Goal: Task Accomplishment & Management: Complete application form

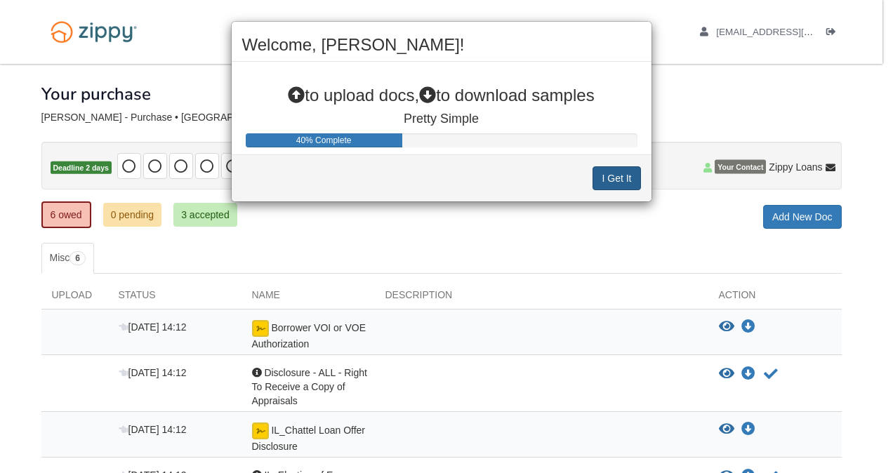
click at [606, 182] on button "I Get It" at bounding box center [616, 178] width 48 height 24
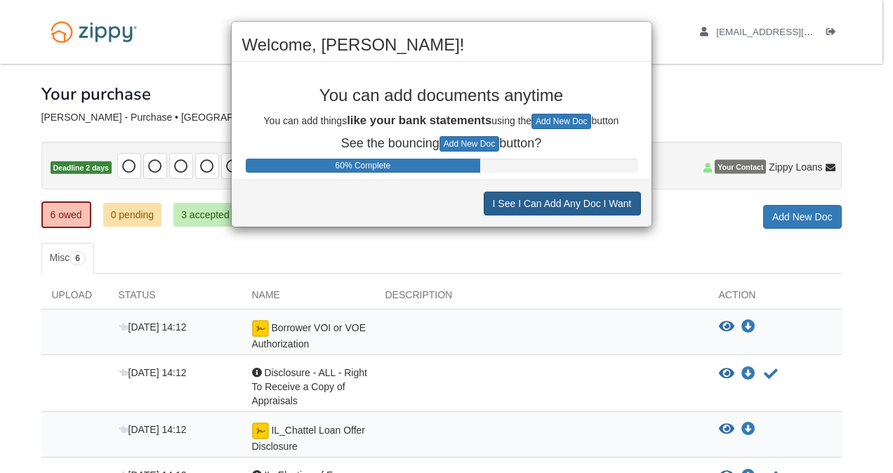
click at [572, 207] on button "I See I Can Add Any Doc I Want" at bounding box center [562, 204] width 157 height 24
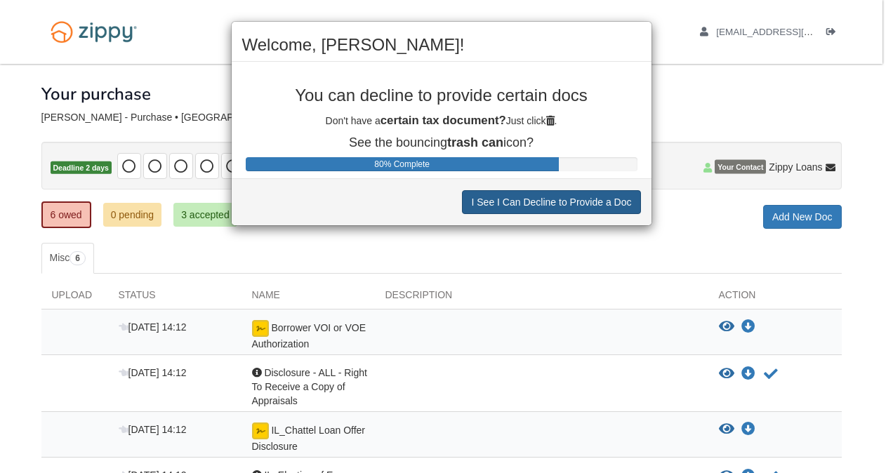
click at [567, 206] on button "I See I Can Decline to Provide a Doc" at bounding box center [551, 202] width 178 height 24
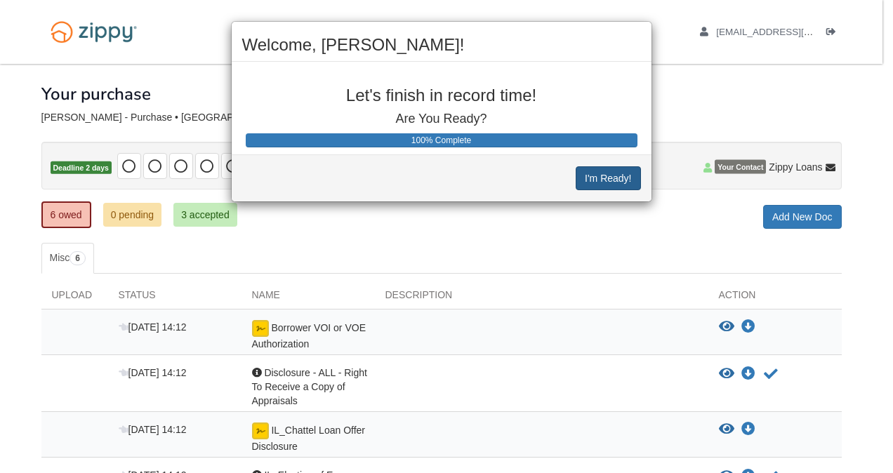
click at [598, 180] on button "I'm Ready!" at bounding box center [608, 178] width 65 height 24
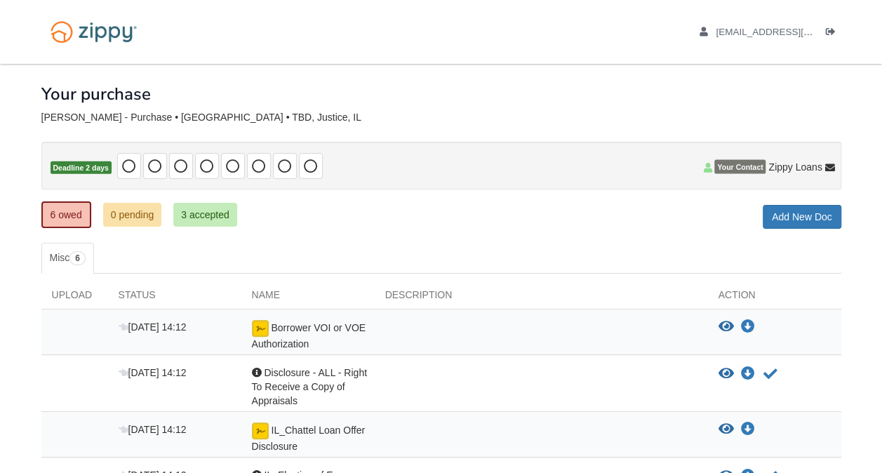
scroll to position [86, 0]
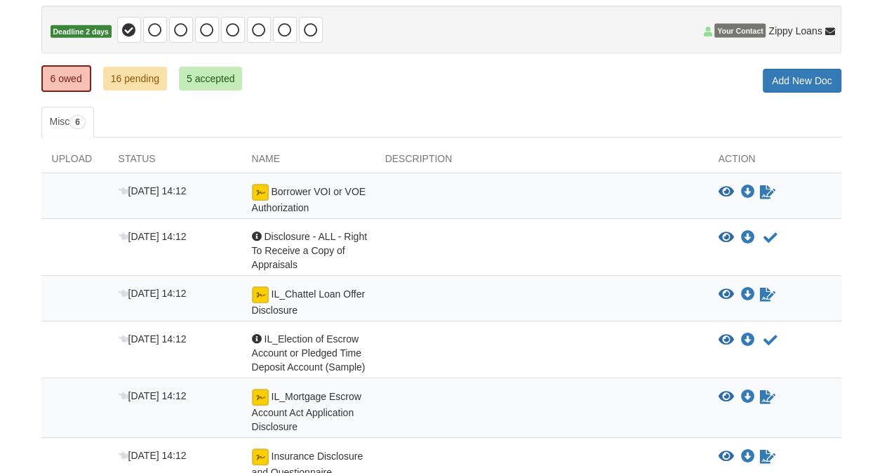
scroll to position [136, 0]
click at [329, 202] on div "Borrower VOI or VOE Authorization" at bounding box center [307, 199] width 133 height 31
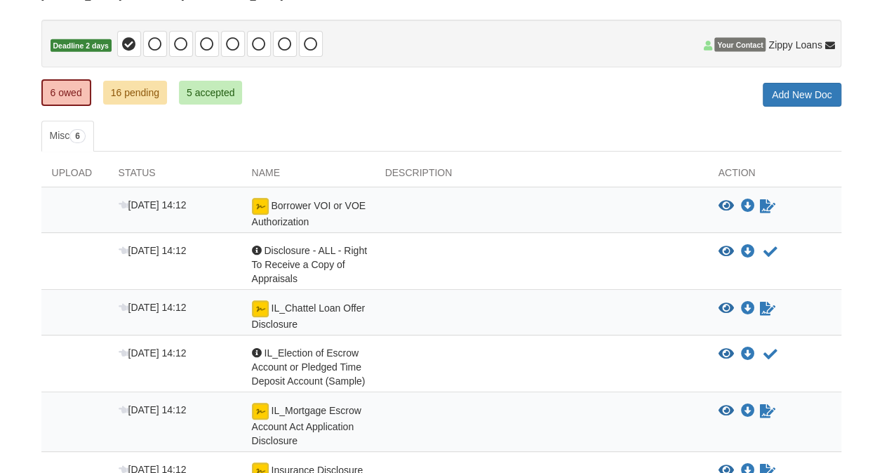
scroll to position [114, 0]
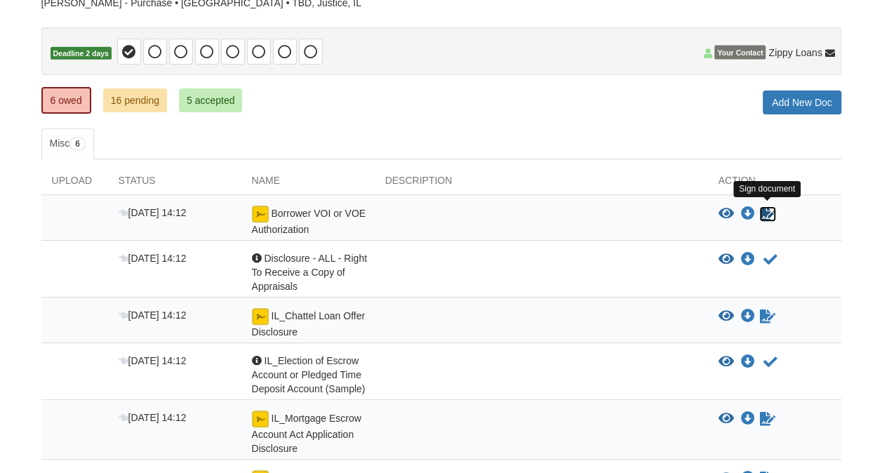
click at [766, 215] on icon "Sign Form" at bounding box center [767, 214] width 15 height 14
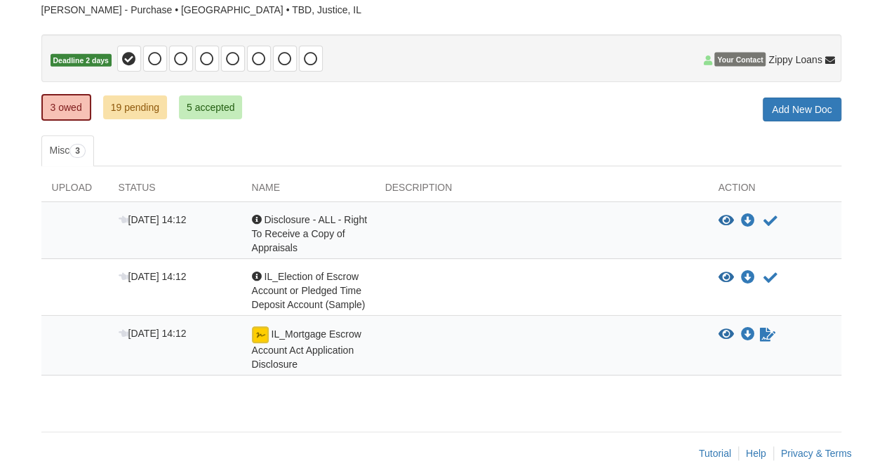
scroll to position [119, 0]
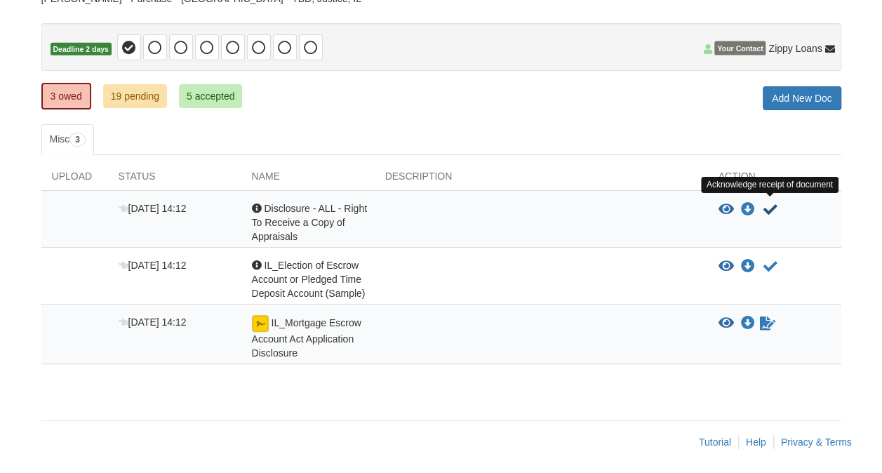
click at [770, 209] on icon "Acknowledge receipt of document" at bounding box center [771, 210] width 14 height 14
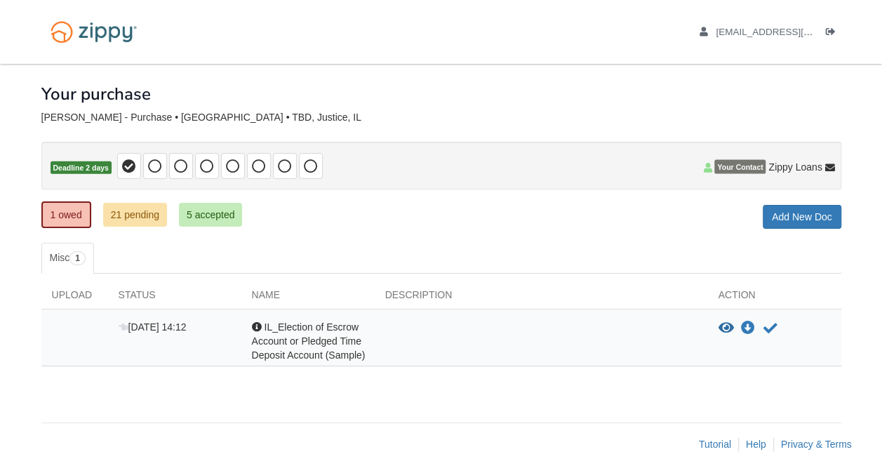
click at [401, 337] on div at bounding box center [541, 341] width 333 height 42
click at [291, 343] on div "Acknowledgement IL_Election of Escrow Account or Pledged Time Deposit Account (…" at bounding box center [307, 341] width 133 height 42
click at [730, 325] on icon "View IL_Election of Escrow Account or Pledged Time Deposit Account (Sample)" at bounding box center [726, 328] width 15 height 14
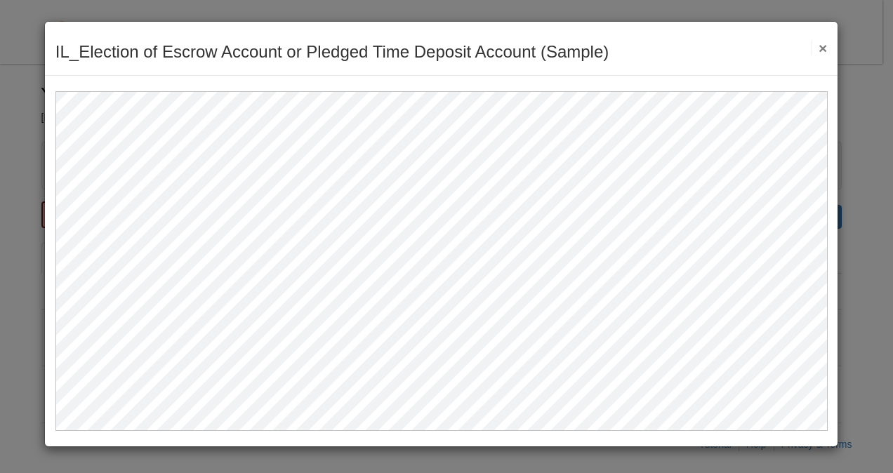
click at [823, 46] on button "×" at bounding box center [819, 48] width 16 height 15
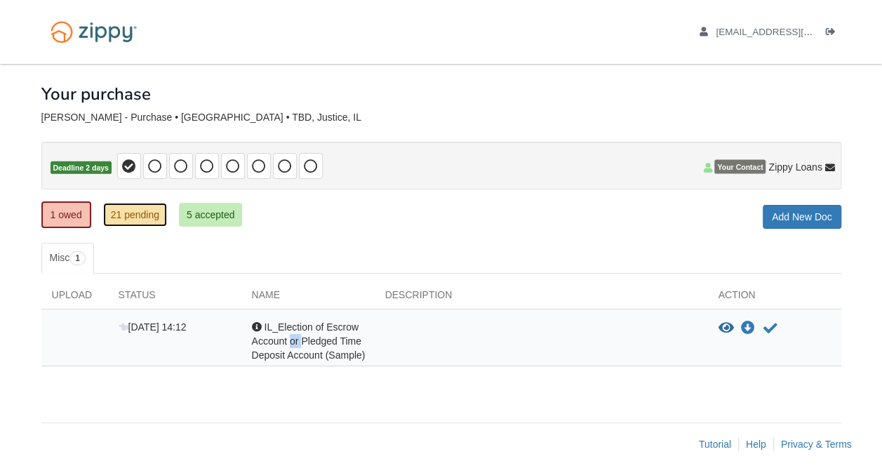
click at [139, 217] on link "21 pending" at bounding box center [135, 215] width 64 height 24
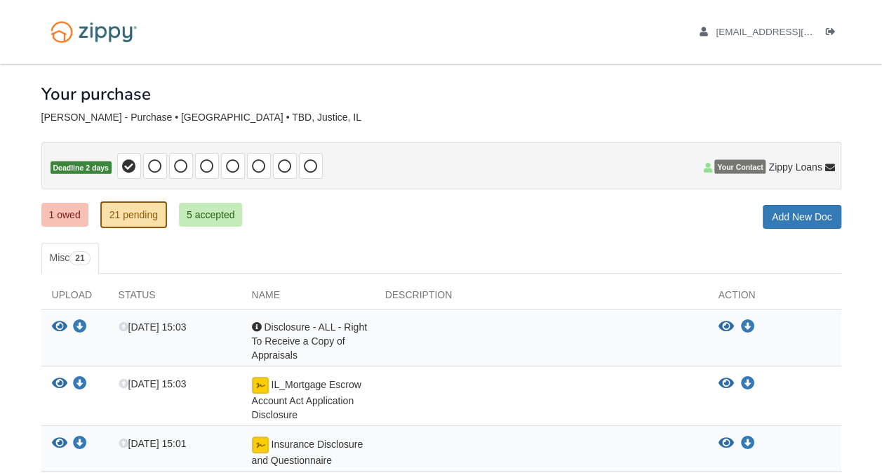
scroll to position [70, 0]
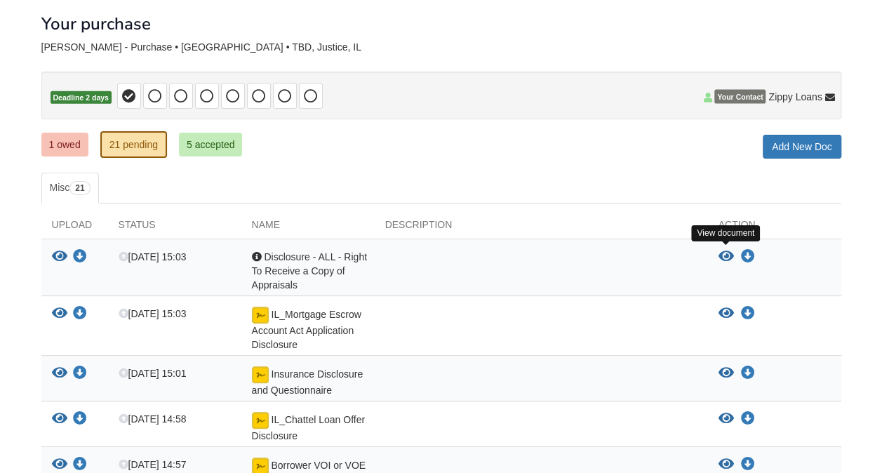
click at [723, 252] on icon "View Disclosure - ALL - Right To Receive a Copy of Appraisals" at bounding box center [726, 257] width 15 height 14
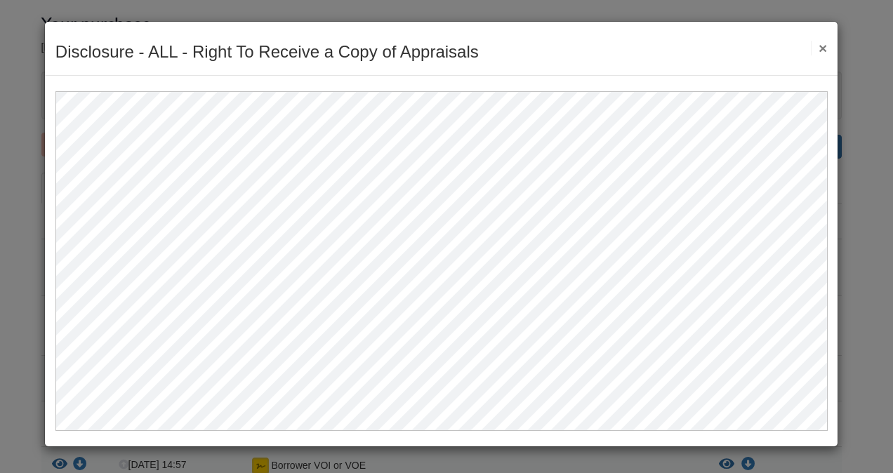
click at [820, 51] on button "×" at bounding box center [819, 48] width 16 height 15
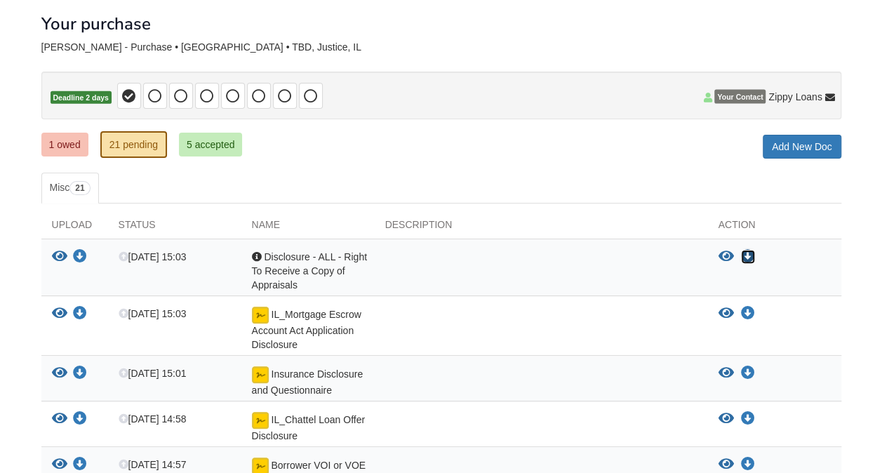
click at [748, 254] on icon "Download Disclosure - ALL - Right To Receive a Copy of Appraisals" at bounding box center [748, 257] width 14 height 14
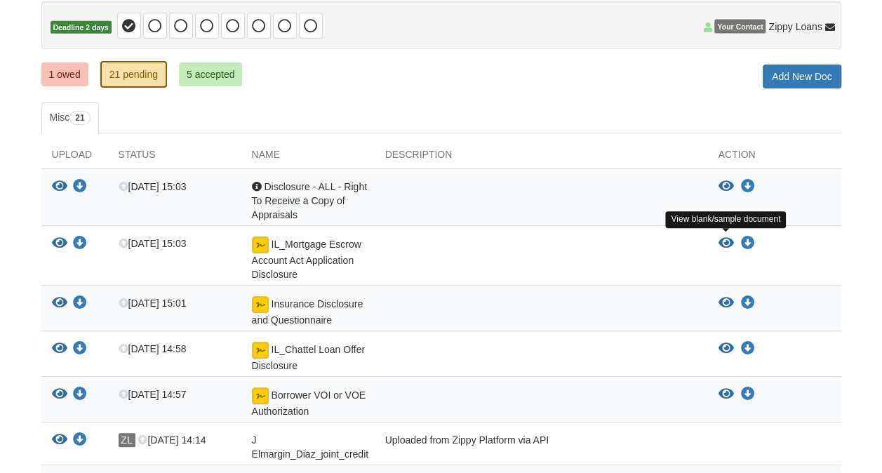
click at [726, 241] on icon "View IL_Mortgage Escrow Account Act Application Disclosure" at bounding box center [726, 244] width 15 height 14
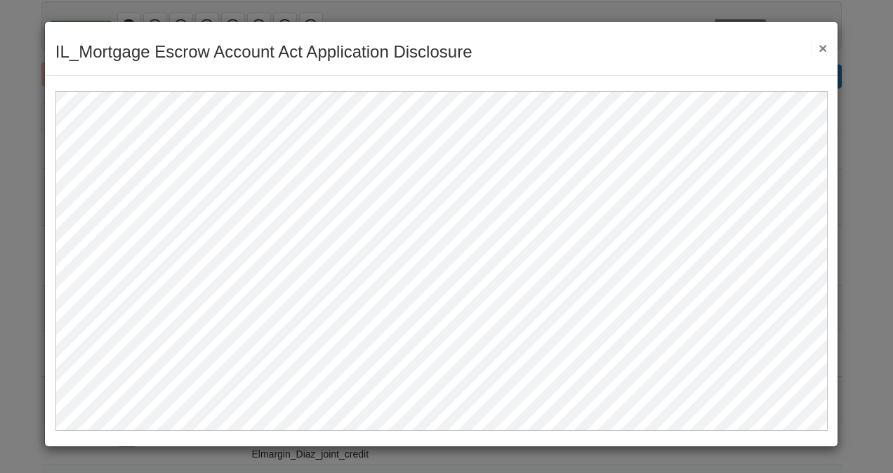
click at [821, 52] on button "×" at bounding box center [819, 48] width 16 height 15
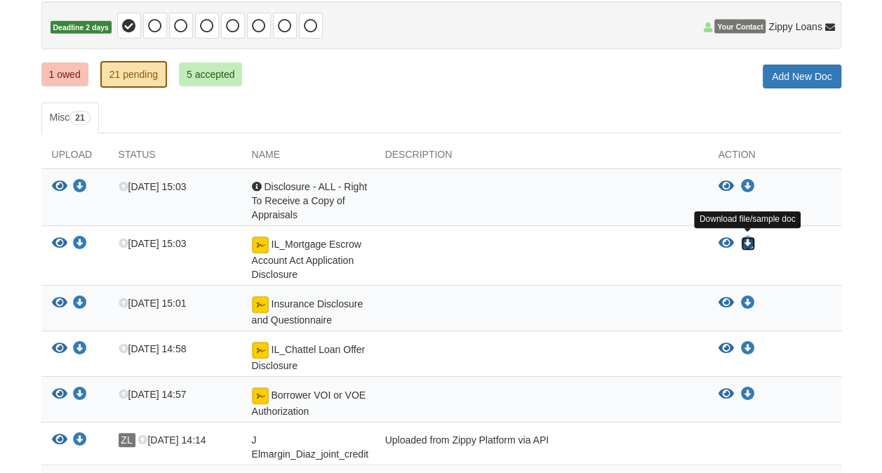
click at [748, 240] on icon "Download IL_Mortgage Escrow Account Act Application Disclosure" at bounding box center [748, 244] width 14 height 14
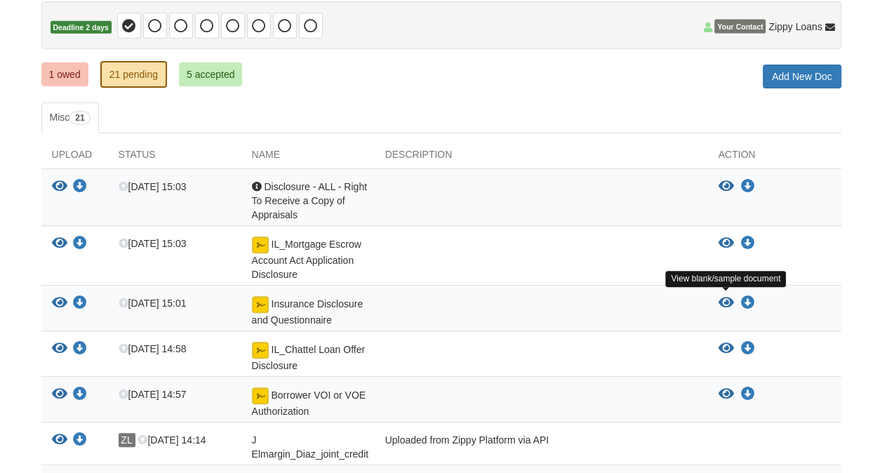
click at [725, 299] on icon "View Insurance Disclosure and Questionnaire" at bounding box center [726, 303] width 15 height 14
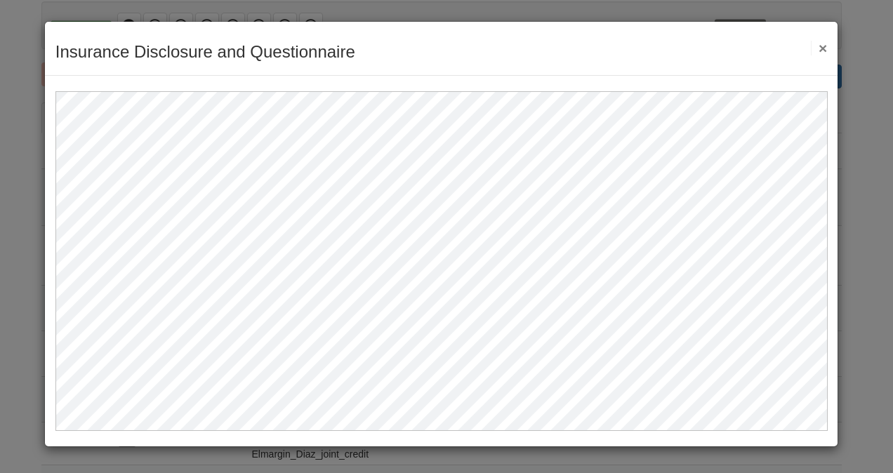
click at [821, 46] on button "×" at bounding box center [819, 48] width 16 height 15
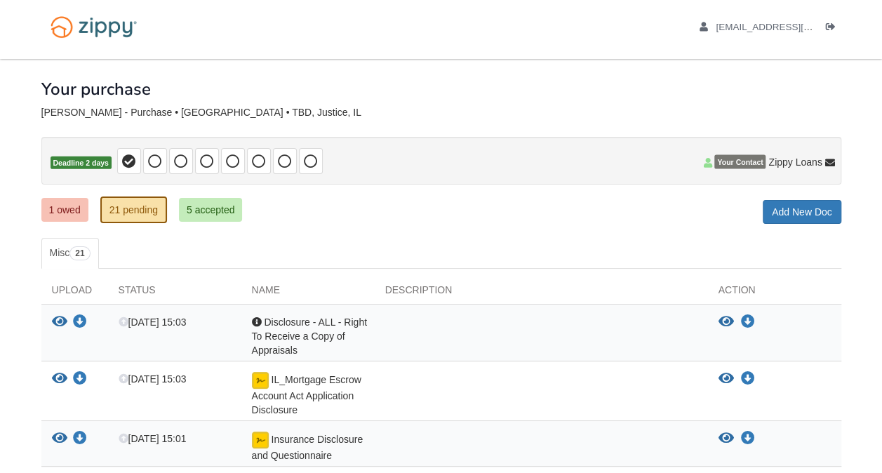
scroll to position [0, 0]
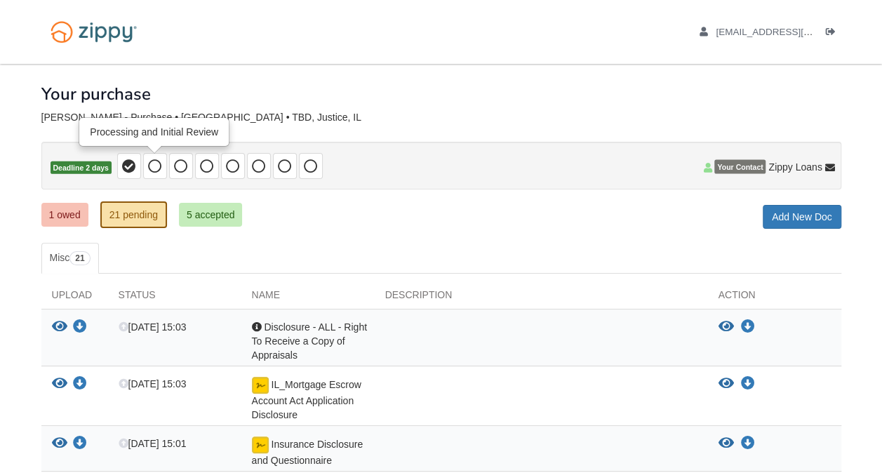
click at [151, 166] on icon at bounding box center [155, 166] width 14 height 14
click at [159, 134] on div at bounding box center [441, 133] width 800 height 18
click at [65, 213] on link "1 owed" at bounding box center [64, 215] width 47 height 24
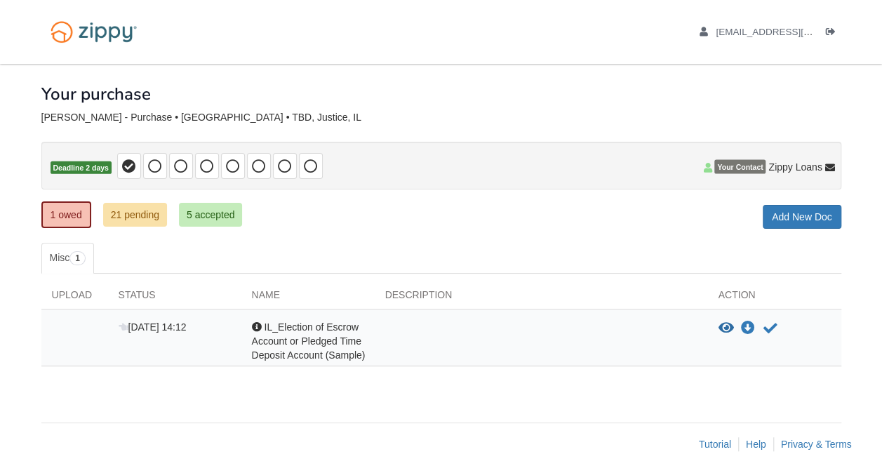
click at [427, 343] on div at bounding box center [541, 341] width 333 height 42
click at [686, 340] on div at bounding box center [541, 341] width 333 height 42
click at [710, 330] on div "View document View document Download doc Download doc Acknowledge receipt of do…" at bounding box center [774, 341] width 133 height 42
click at [772, 326] on icon "Acknowledge receipt of document" at bounding box center [771, 328] width 14 height 14
click at [767, 324] on icon "Acknowledge receipt of document" at bounding box center [771, 328] width 14 height 14
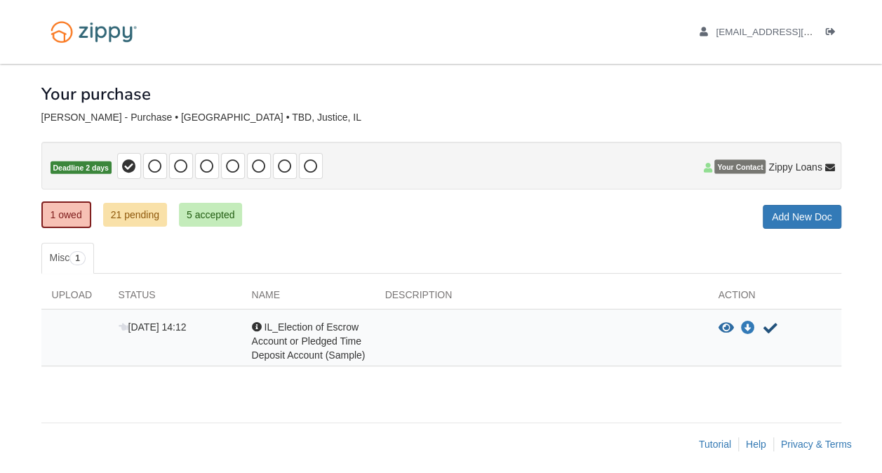
click at [769, 325] on icon "Acknowledge receipt of document" at bounding box center [771, 328] width 14 height 14
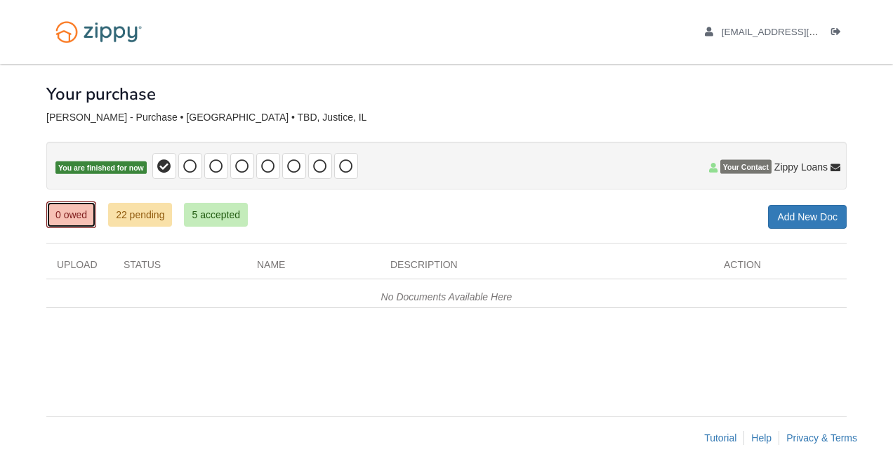
click at [84, 220] on link "0 owed" at bounding box center [71, 214] width 50 height 27
click at [133, 219] on link "22 pending" at bounding box center [140, 215] width 64 height 24
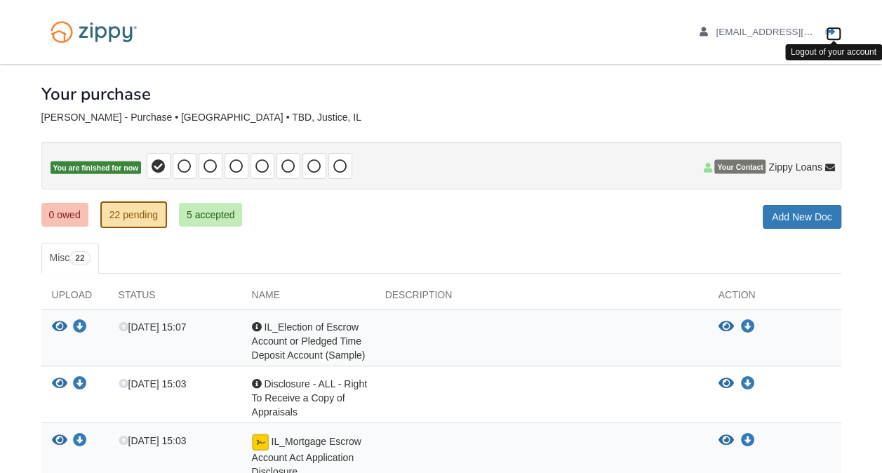
click at [828, 34] on icon "Log out" at bounding box center [831, 32] width 10 height 10
